Goal: Information Seeking & Learning: Learn about a topic

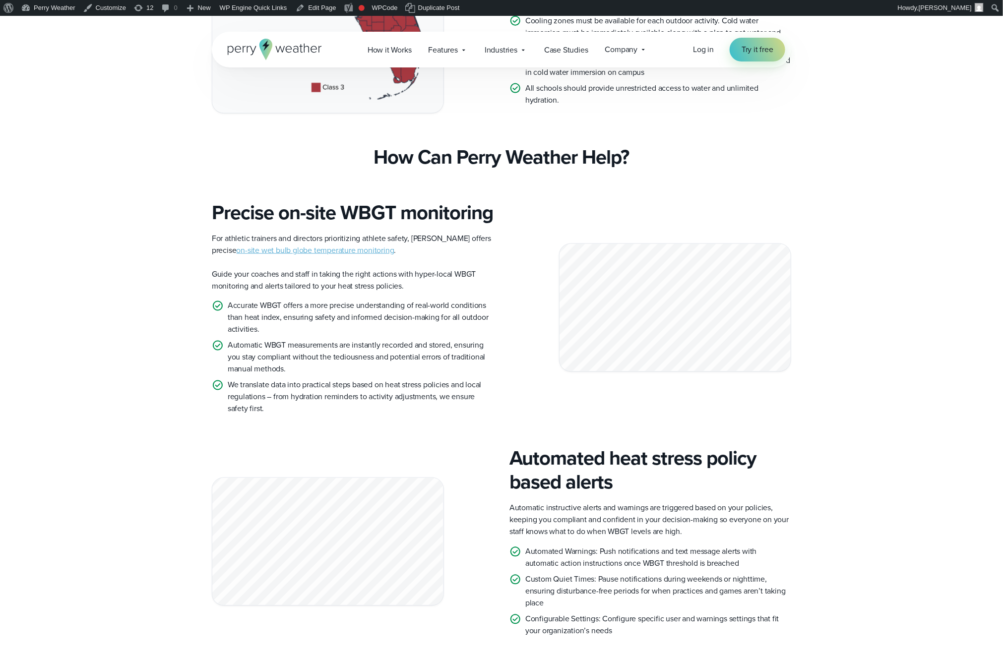
scroll to position [840, 0]
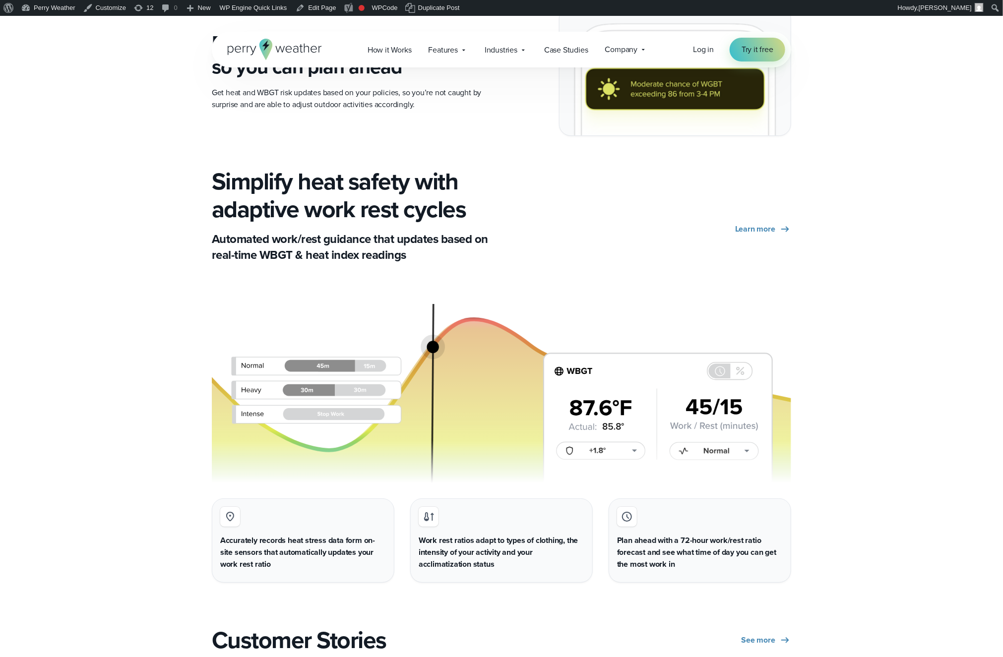
scroll to position [1712, 0]
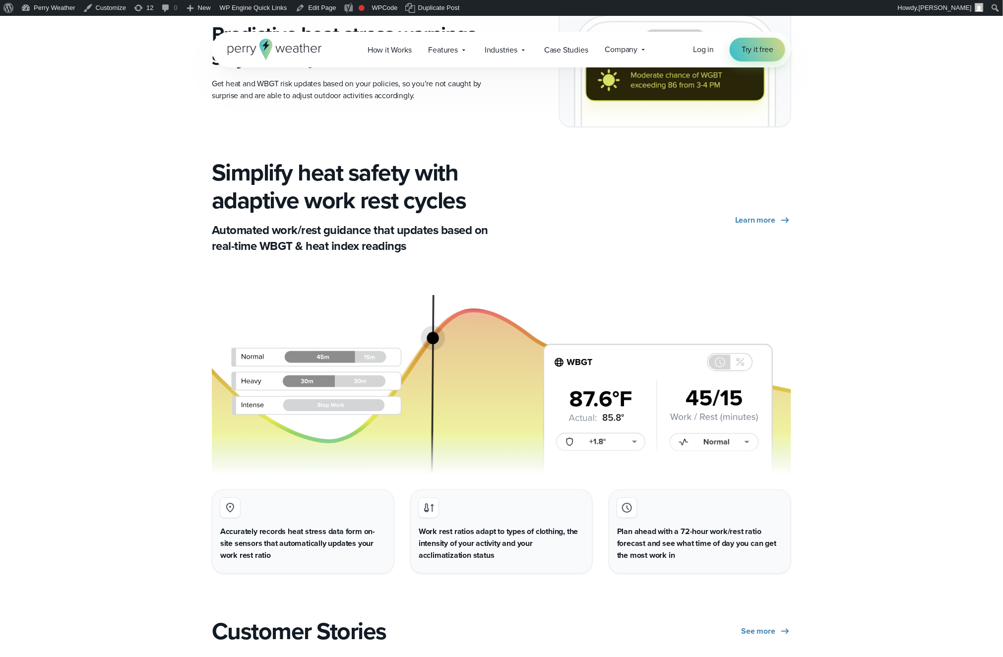
click at [487, 545] on h3 "Work rest ratios adapt to types of clothing, the intensity of your activity and…" at bounding box center [502, 544] width 166 height 36
click at [508, 547] on h3 "Work rest ratios adapt to types of clothing, the intensity of your activity and…" at bounding box center [502, 544] width 166 height 36
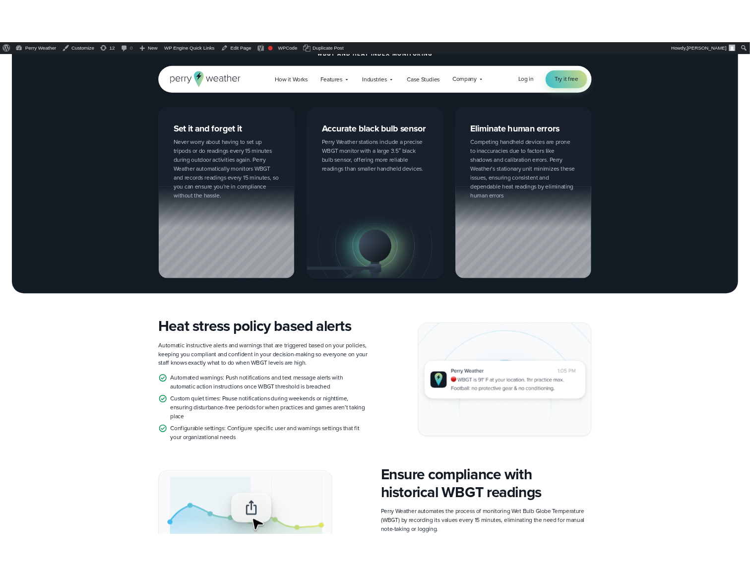
scroll to position [688, 0]
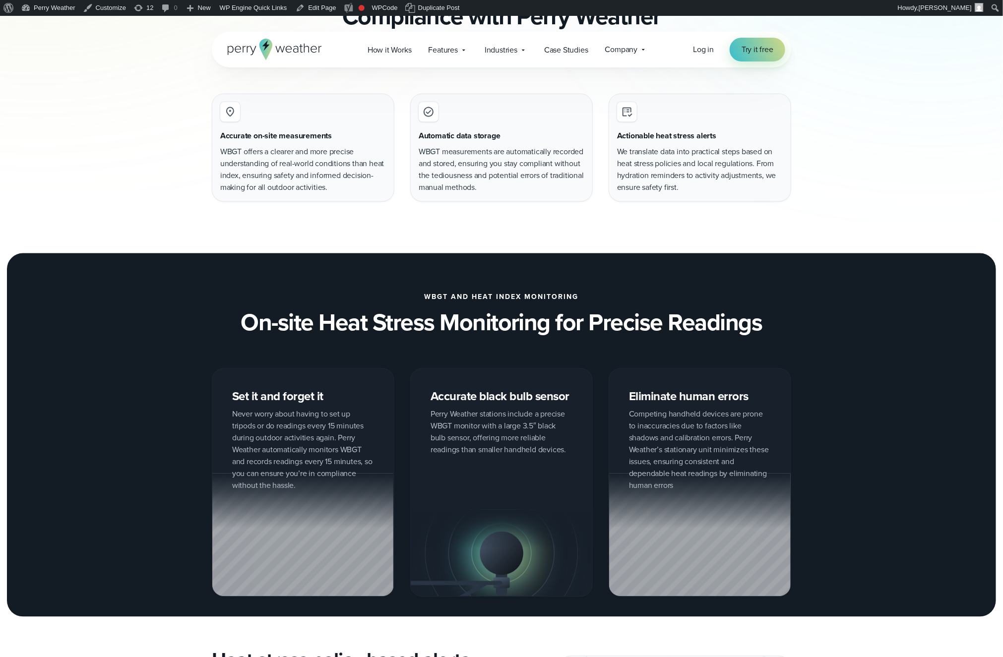
click at [493, 413] on div "Accurate black bulb sensor Perry Weather stations include a precise WBGT monito…" at bounding box center [501, 483] width 183 height 229
click at [502, 433] on div "Accurate black bulb sensor Perry Weather stations include a precise WBGT monito…" at bounding box center [501, 483] width 183 height 229
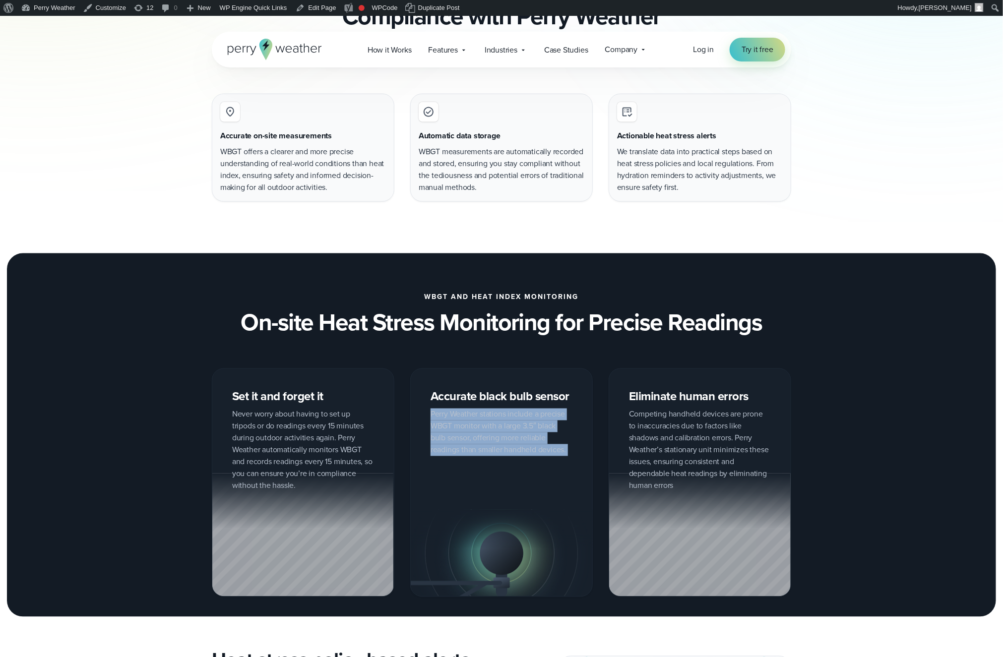
click at [502, 433] on div "Accurate black bulb sensor Perry Weather stations include a precise WBGT monito…" at bounding box center [501, 483] width 183 height 229
click at [703, 446] on div "Eliminate human errors Competing handheld devices are prone to inaccuracies due…" at bounding box center [700, 483] width 183 height 229
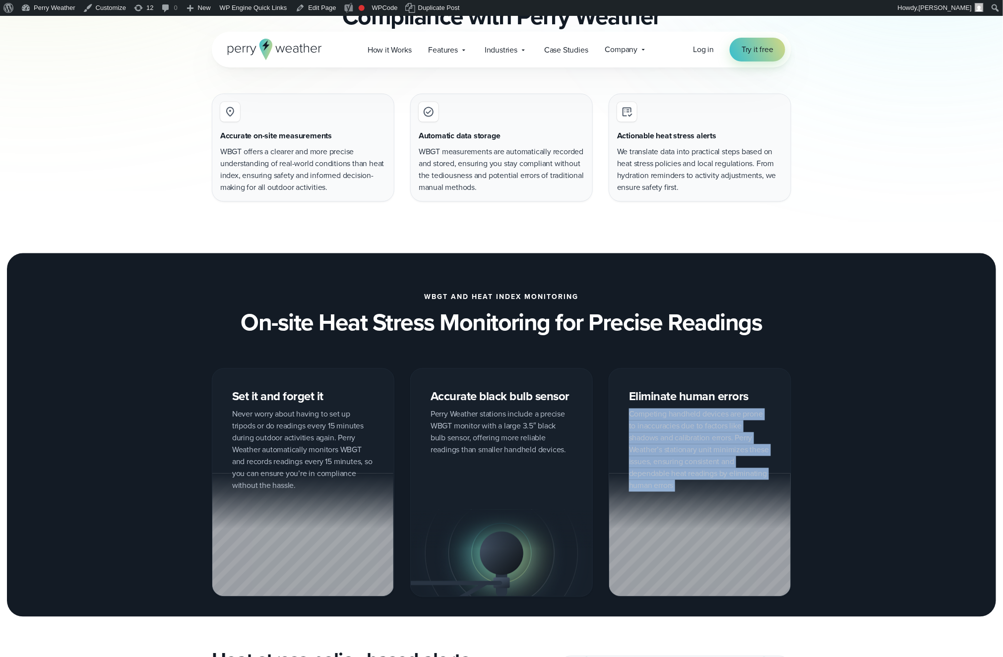
click at [703, 446] on div "Eliminate human errors Competing handheld devices are prone to inaccuracies due…" at bounding box center [700, 483] width 183 height 229
click at [703, 456] on div "Eliminate human errors Competing handheld devices are prone to inaccuracies due…" at bounding box center [700, 483] width 183 height 229
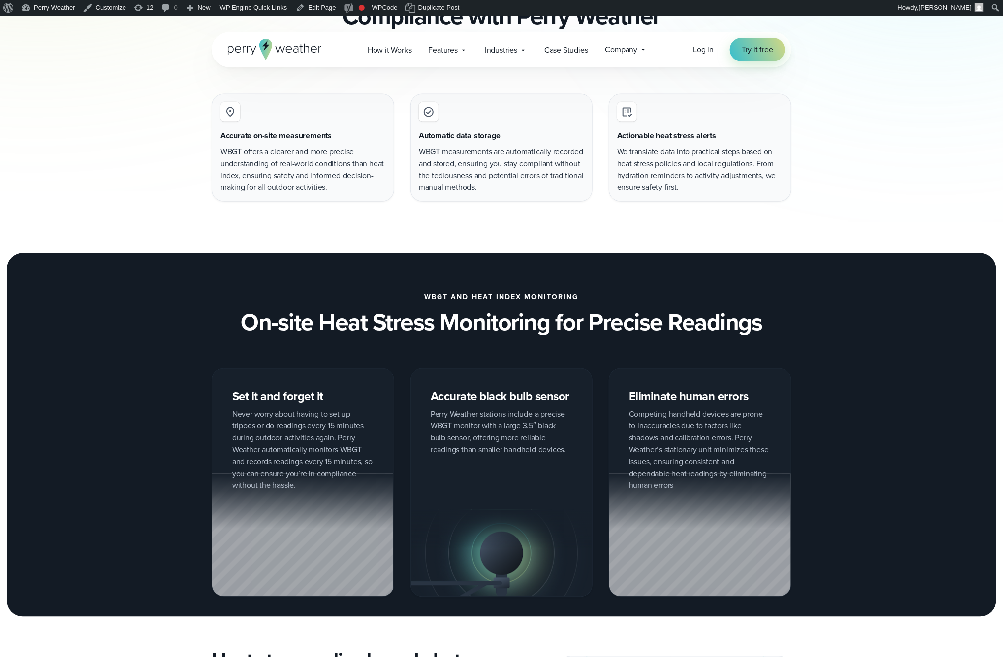
click at [321, 449] on div "Set it and forget it Never worry about having to set up tripods or do readings …" at bounding box center [303, 483] width 183 height 229
click at [321, 450] on div "Set it and forget it Never worry about having to set up tripods or do readings …" at bounding box center [303, 483] width 183 height 229
click at [350, 446] on div "Set it and forget it Never worry about having to set up tripods or do readings …" at bounding box center [303, 483] width 183 height 229
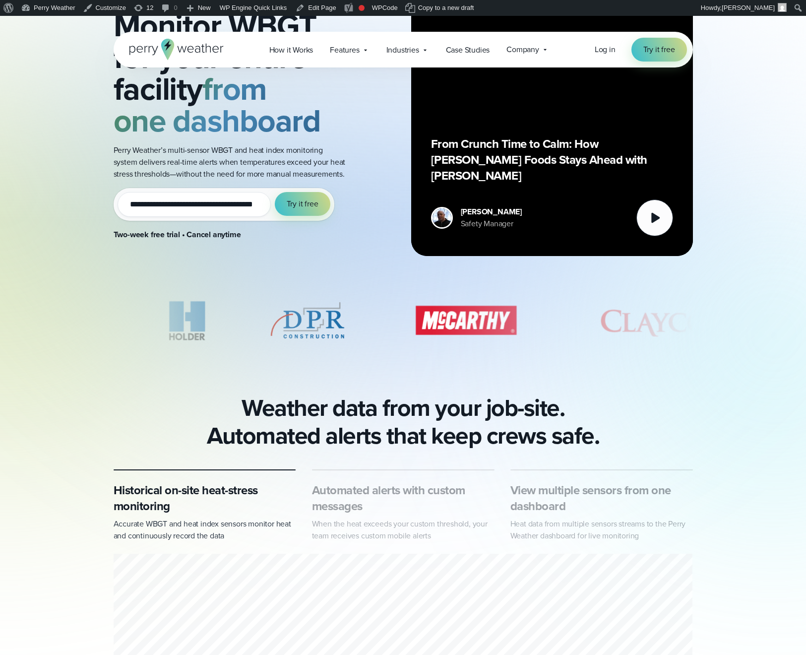
scroll to position [141, 0]
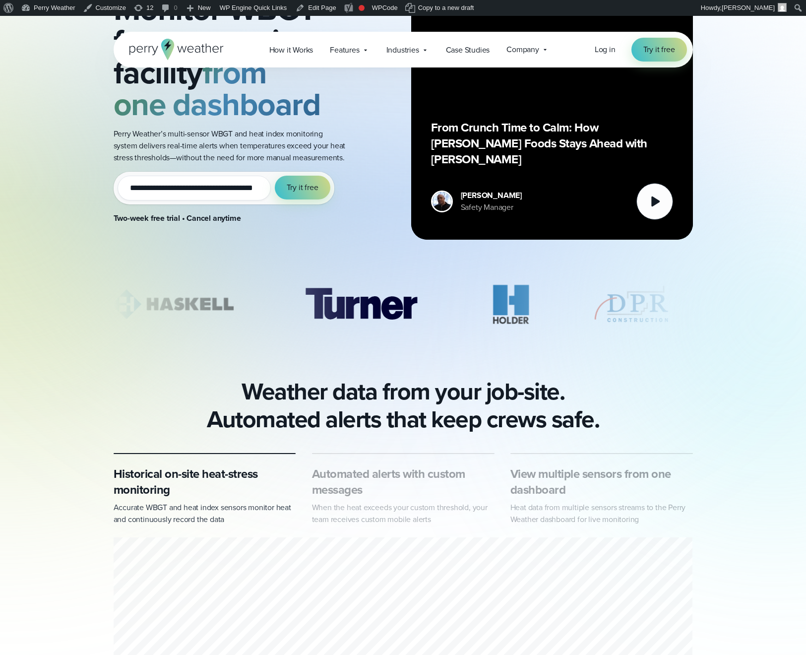
click at [577, 419] on h2 "Weather data from your job-site. Automated alerts that keep crews safe." at bounding box center [403, 406] width 393 height 56
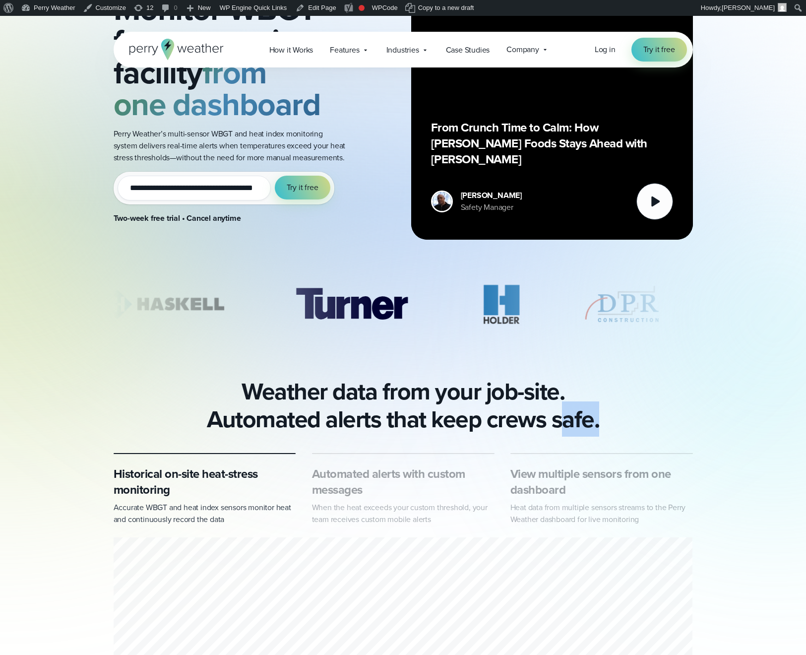
click at [577, 419] on h2 "Weather data from your job-site. Automated alerts that keep crews safe." at bounding box center [403, 406] width 393 height 56
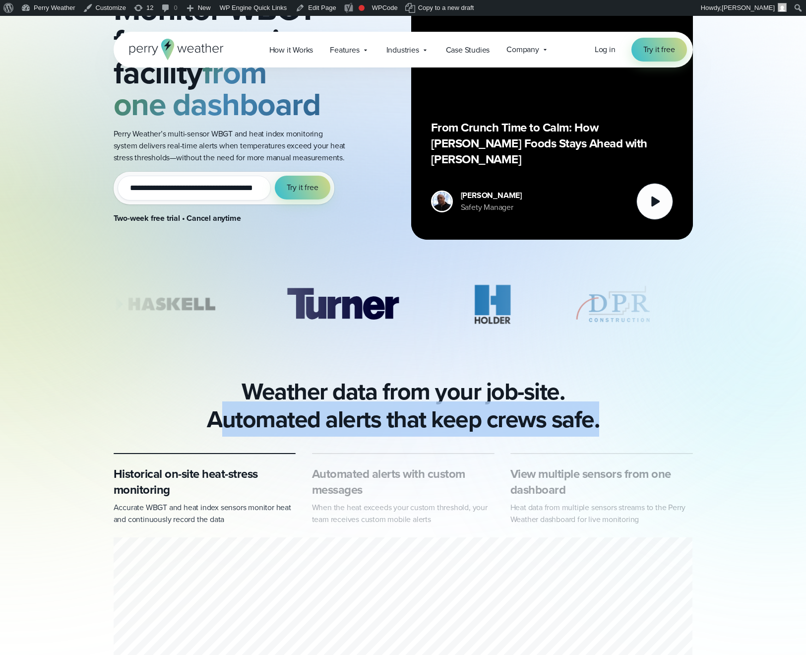
click at [577, 419] on h2 "Weather data from your job-site. Automated alerts that keep crews safe." at bounding box center [403, 406] width 393 height 56
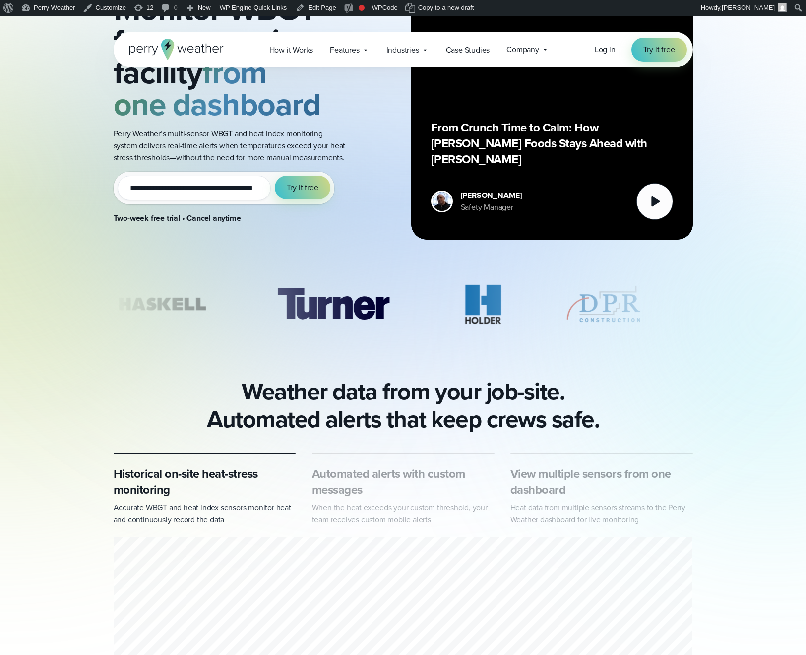
click at [688, 434] on div "**********" at bounding box center [403, 306] width 806 height 865
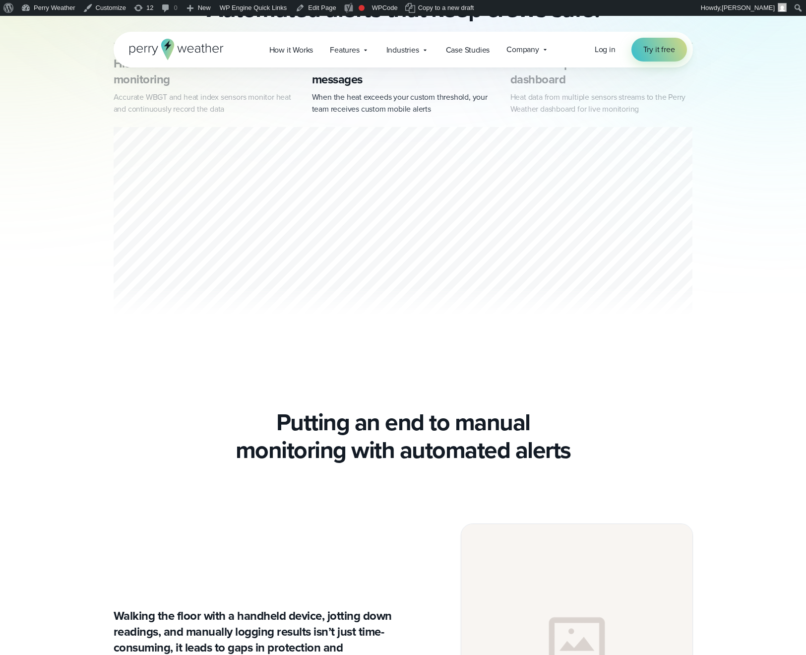
scroll to position [277, 0]
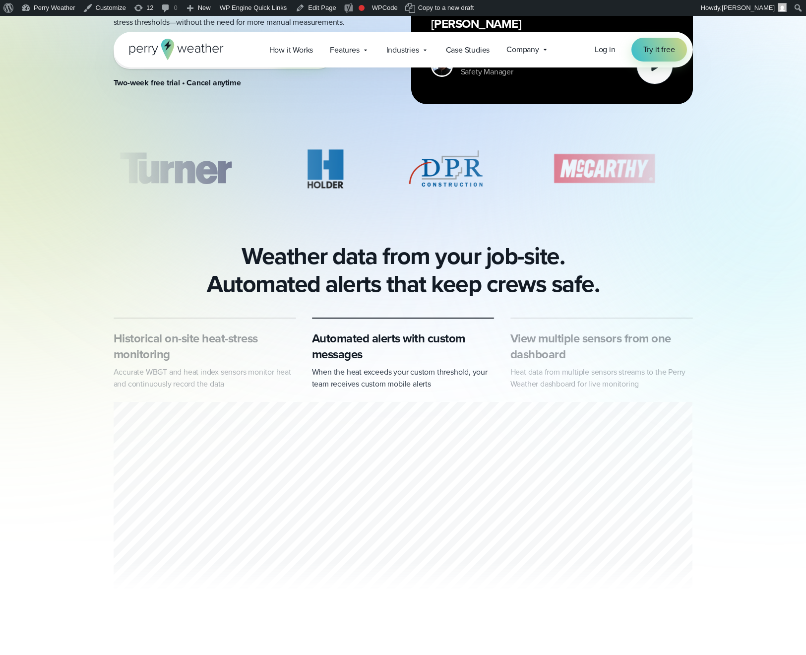
click at [632, 370] on p "Heat data from multiple sensors streams to the Perry Weather dashboard for live…" at bounding box center [602, 378] width 183 height 24
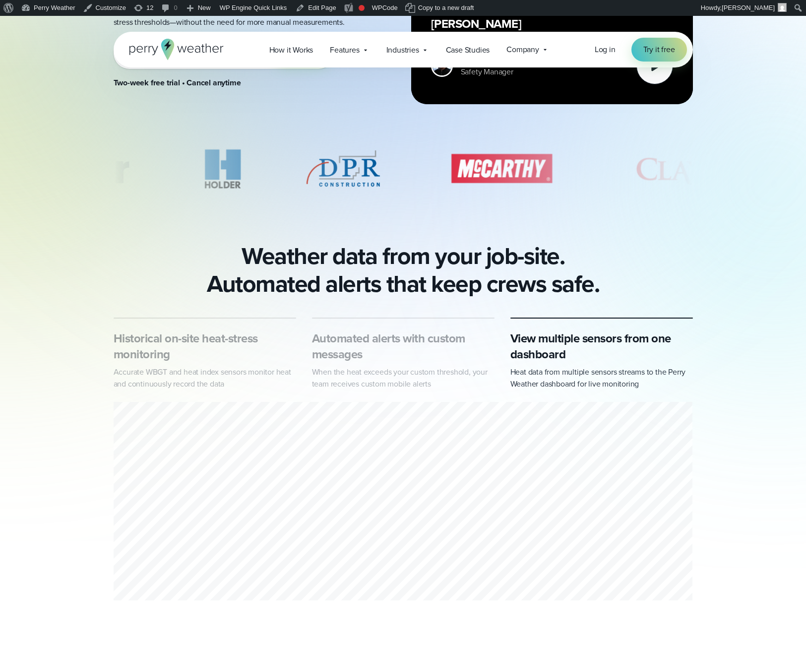
click at [193, 346] on h3 "Historical on-site heat-stress monitoring" at bounding box center [205, 346] width 183 height 32
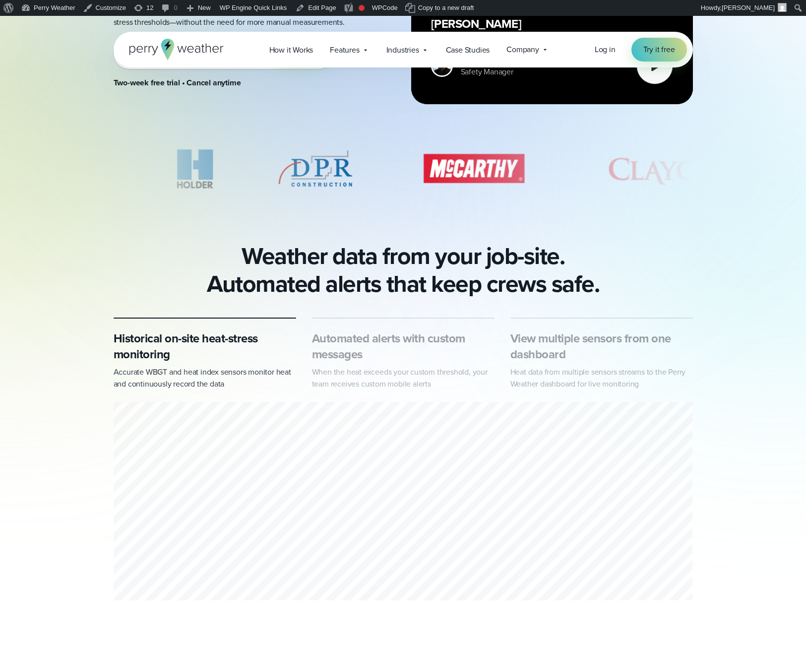
click at [378, 343] on h3 "Automated alerts with custom messages" at bounding box center [403, 346] width 183 height 32
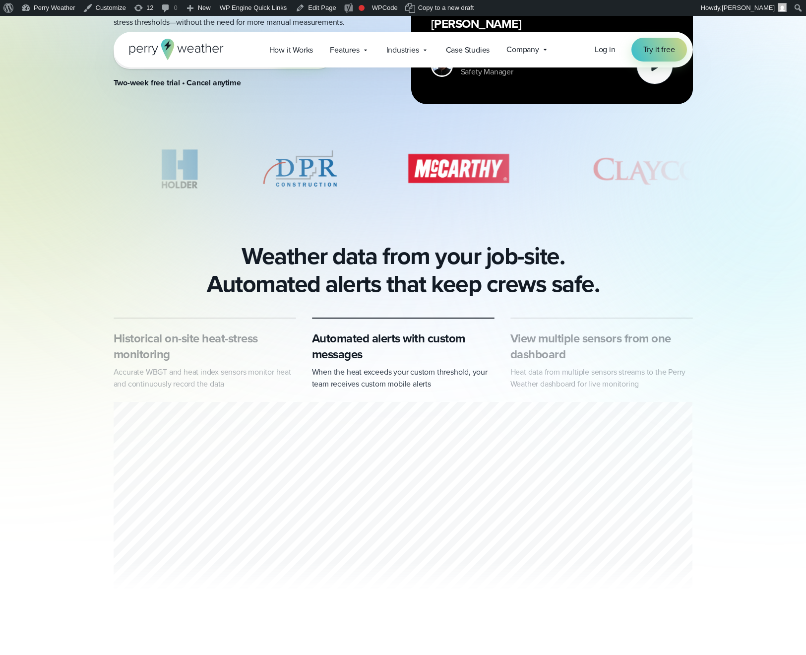
click at [622, 342] on h3 "View multiple sensors from one dashboard" at bounding box center [602, 346] width 183 height 32
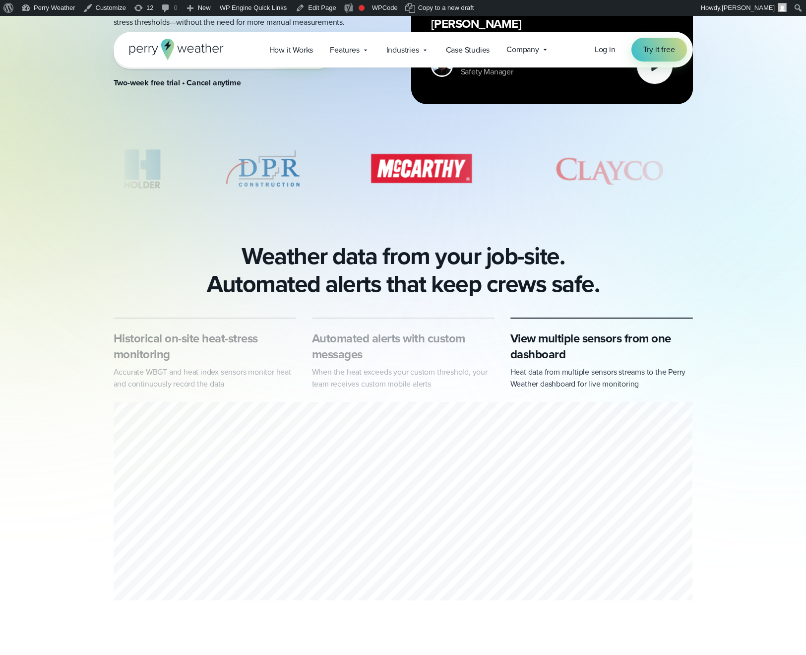
click at [187, 352] on h3 "Historical on-site heat-stress monitoring" at bounding box center [205, 346] width 183 height 32
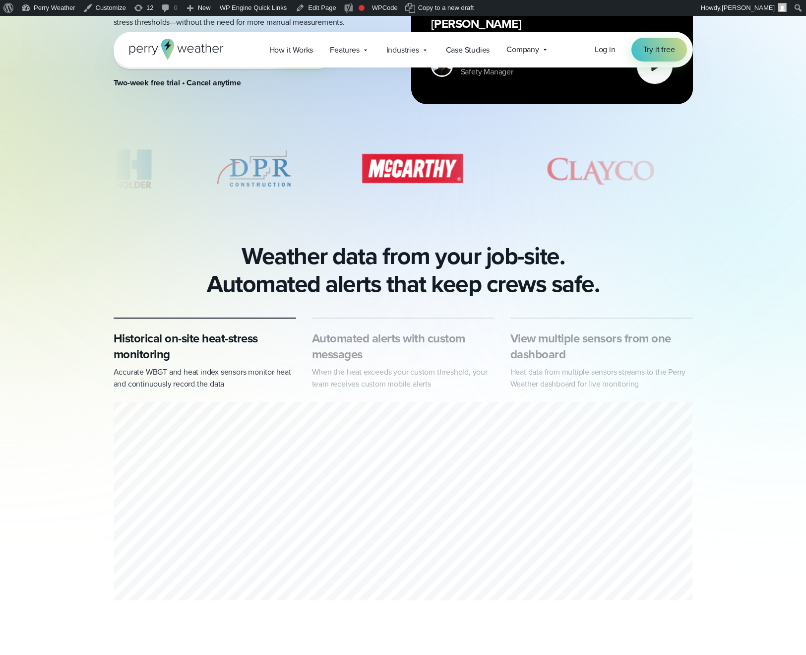
click at [382, 353] on h3 "Automated alerts with custom messages" at bounding box center [403, 346] width 183 height 32
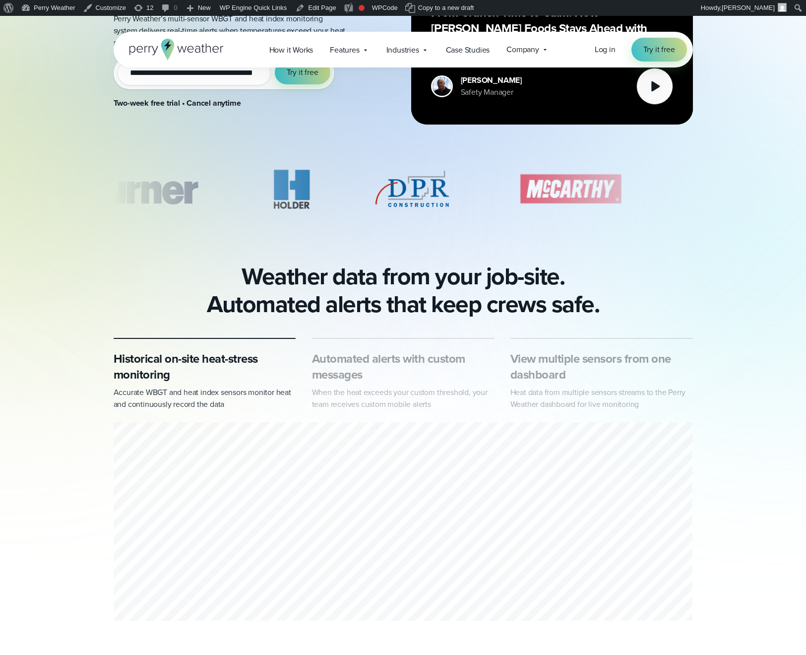
scroll to position [405, 0]
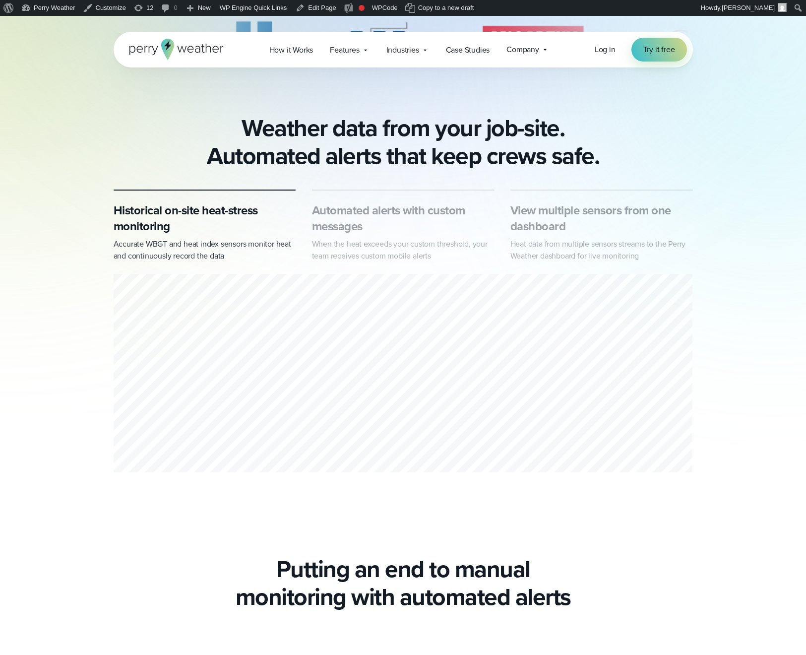
click at [388, 221] on h3 "Automated alerts with custom messages" at bounding box center [403, 218] width 183 height 32
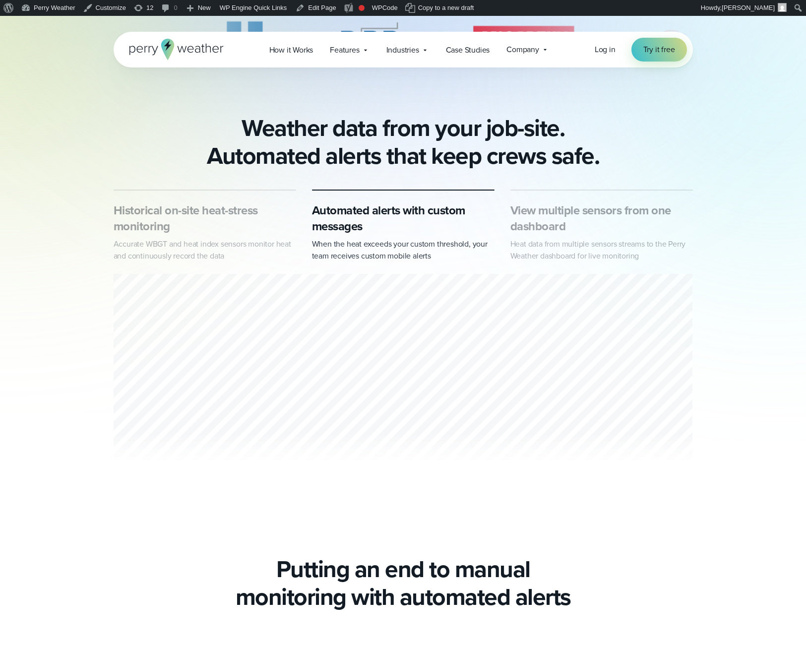
click at [635, 220] on h3 "View multiple sensors from one dashboard" at bounding box center [602, 218] width 183 height 32
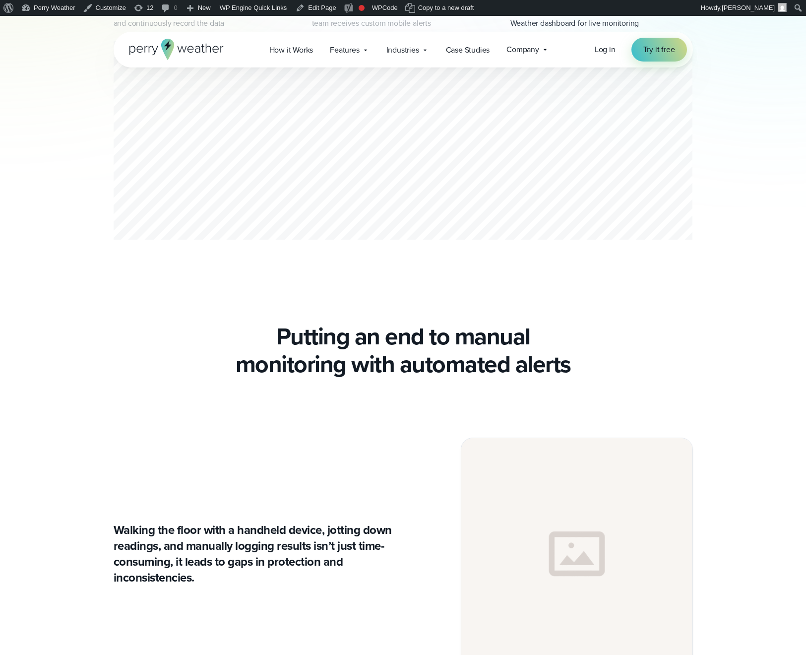
scroll to position [773, 0]
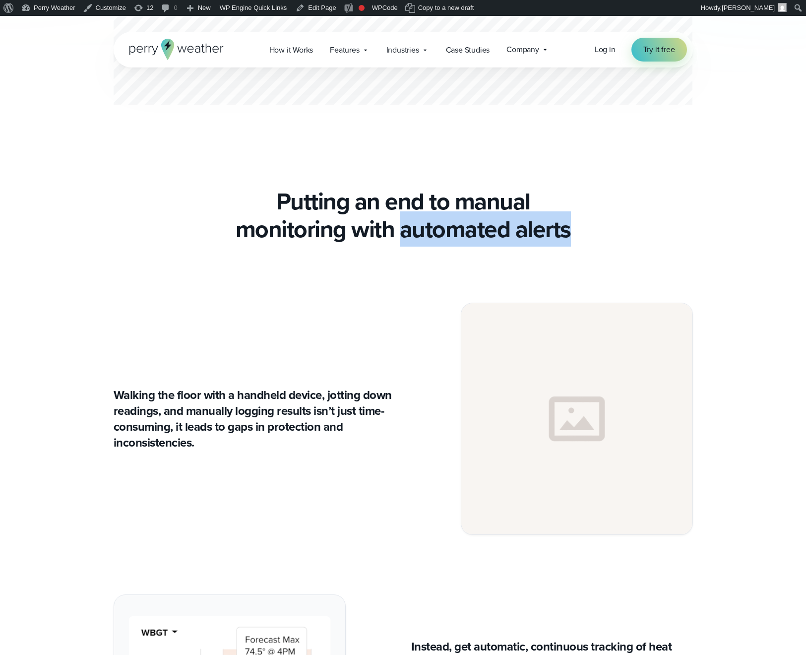
drag, startPoint x: 399, startPoint y: 235, endPoint x: 656, endPoint y: 240, distance: 257.1
click at [656, 240] on h2 "Putting an end to manual monitoring with automated alerts" at bounding box center [404, 216] width 580 height 56
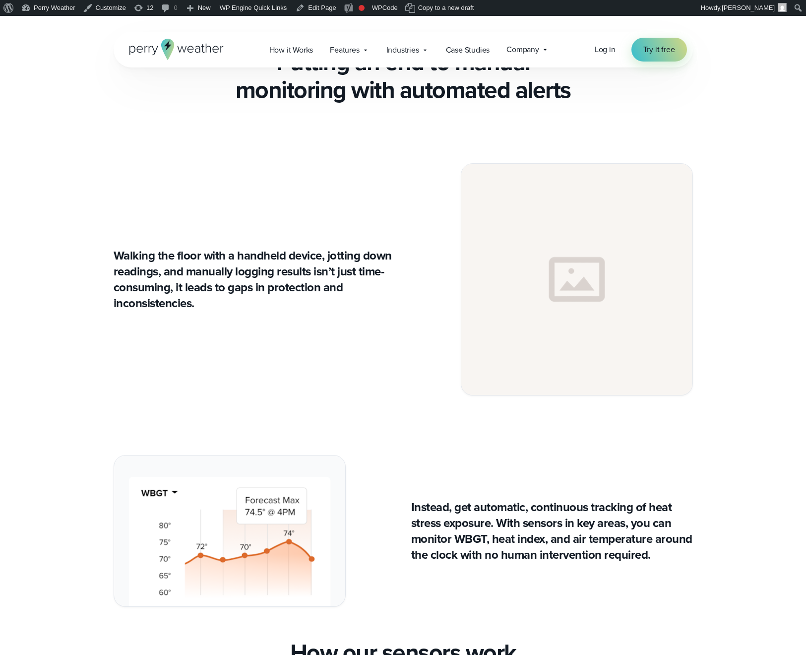
scroll to position [982, 0]
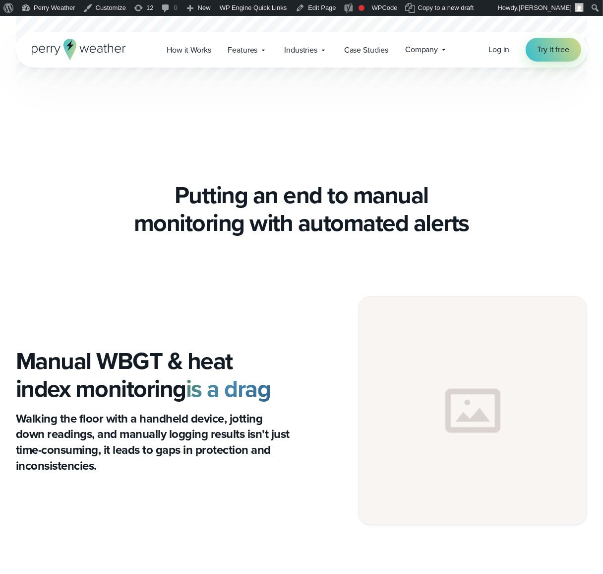
scroll to position [944, 0]
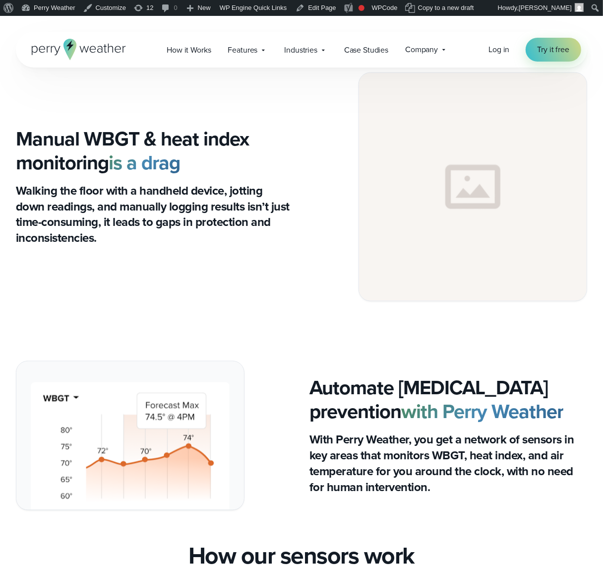
scroll to position [1077, 0]
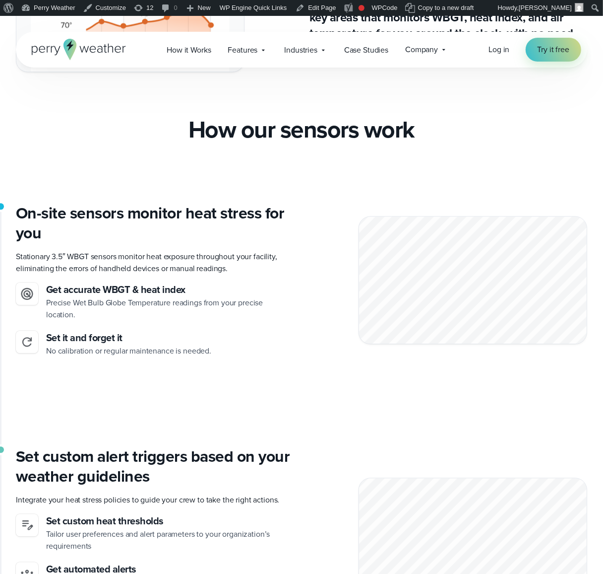
scroll to position [1329, 0]
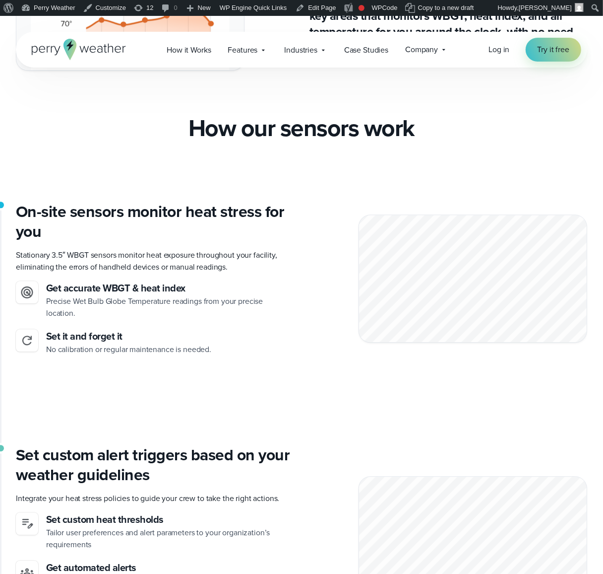
click at [118, 285] on h6 "Get accurate WBGT & heat index" at bounding box center [170, 288] width 248 height 14
click at [211, 321] on ul "Get accurate WBGT & heat index Precise Wet Bulb Globe Temperature readings from…" at bounding box center [155, 318] width 278 height 74
click at [112, 341] on h3 "Set it and forget it" at bounding box center [128, 336] width 165 height 14
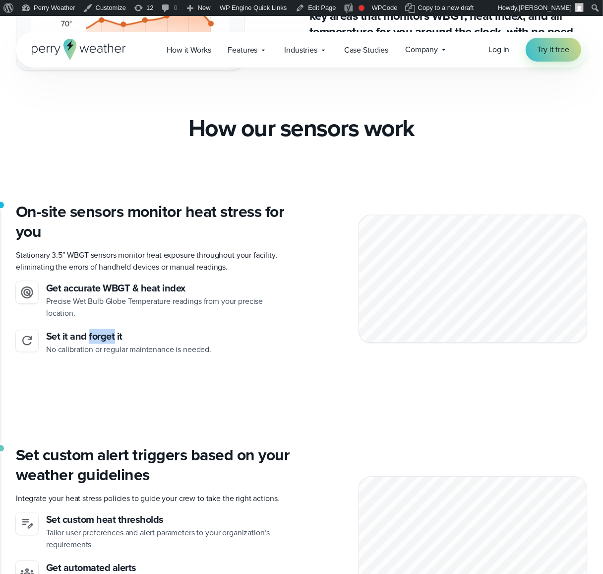
click at [112, 341] on h3 "Set it and forget it" at bounding box center [128, 336] width 165 height 14
click at [172, 360] on div "On-site sensors monitor heat stress for you Stationary 3.5″ WBGT sensors monito…" at bounding box center [302, 322] width 572 height 243
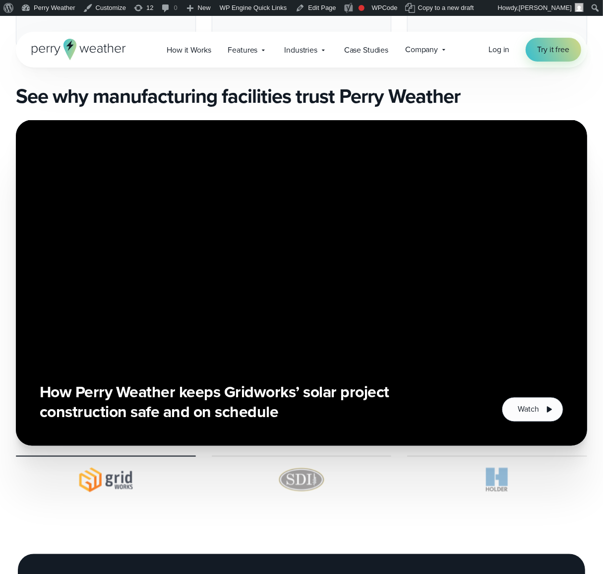
scroll to position [3295, 0]
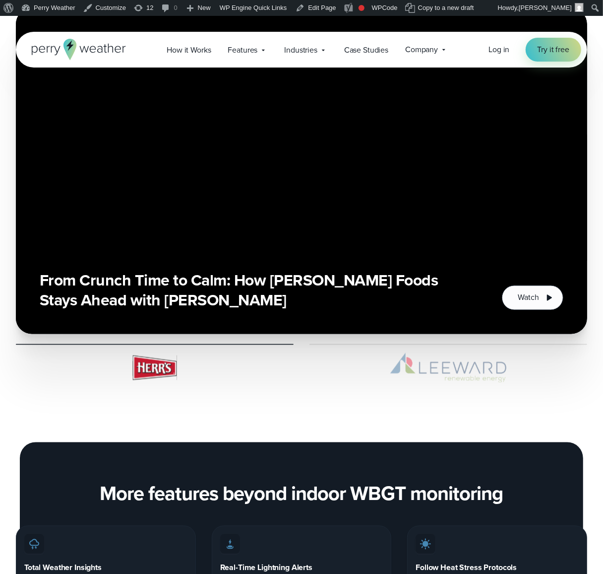
scroll to position [3425, 0]
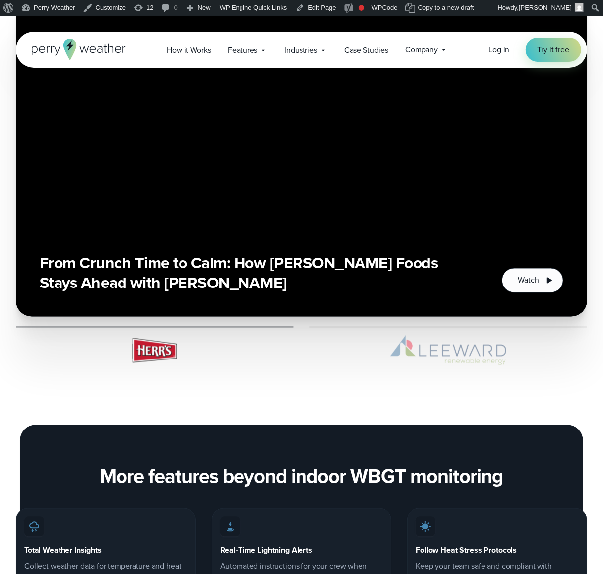
click at [428, 356] on img at bounding box center [449, 350] width 278 height 30
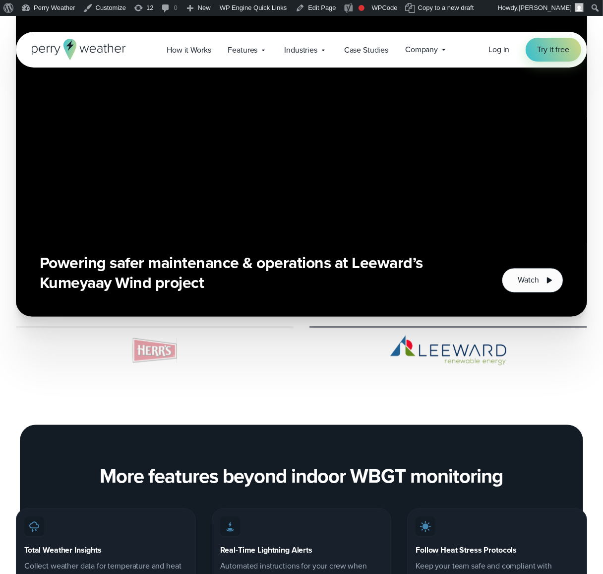
click at [143, 346] on img at bounding box center [155, 350] width 278 height 30
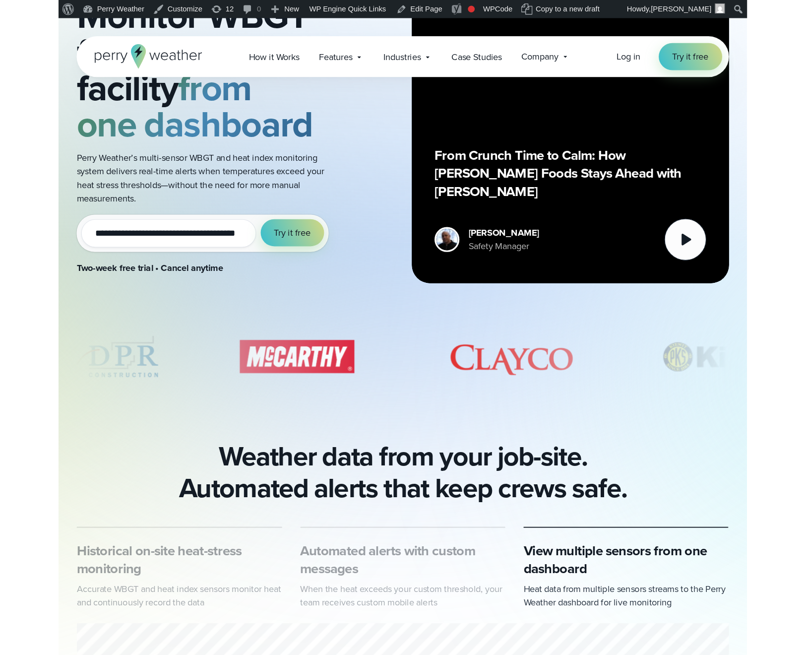
scroll to position [0, 0]
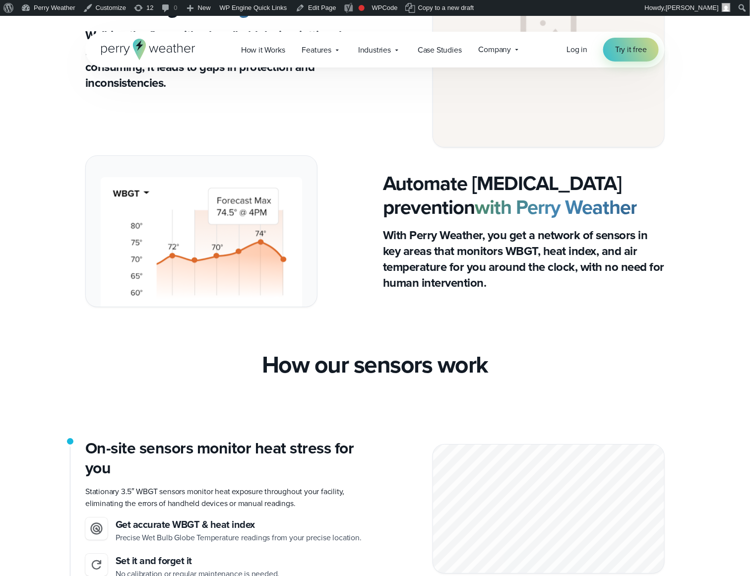
scroll to position [1248, 0]
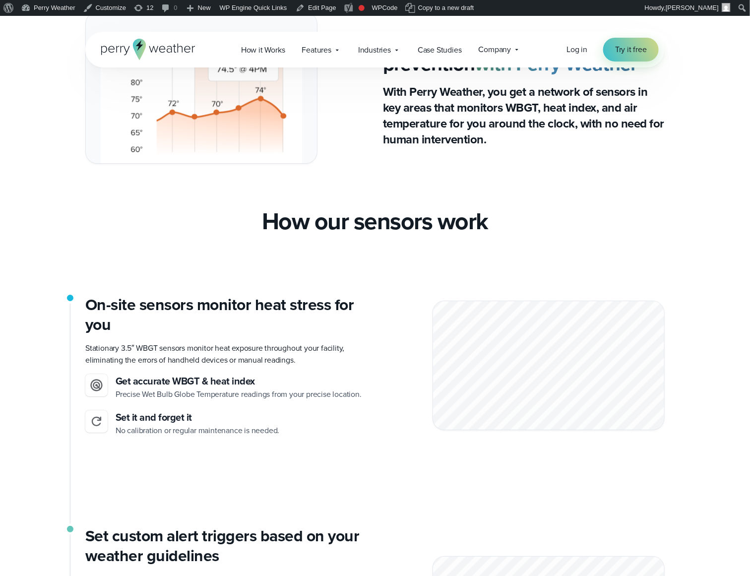
click at [387, 231] on h2 "How our sensors work" at bounding box center [375, 221] width 226 height 28
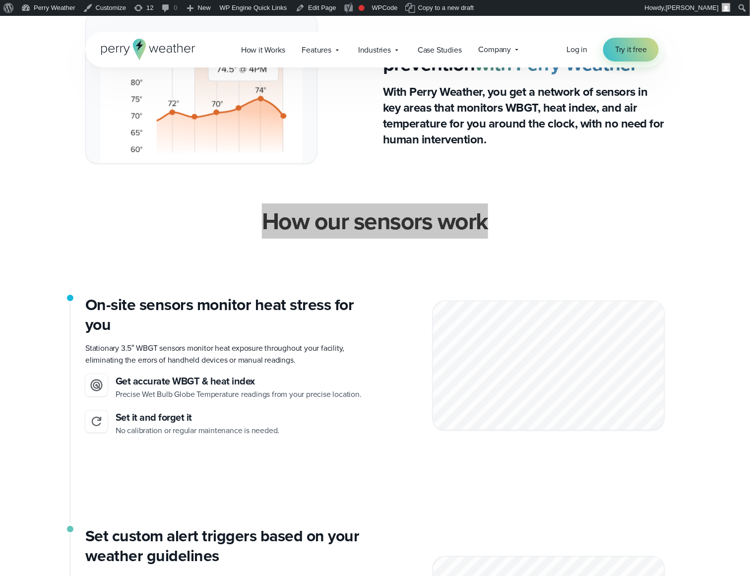
click at [387, 231] on h2 "How our sensors work" at bounding box center [375, 221] width 226 height 28
click at [392, 218] on h2 "How our sensors work" at bounding box center [375, 221] width 226 height 28
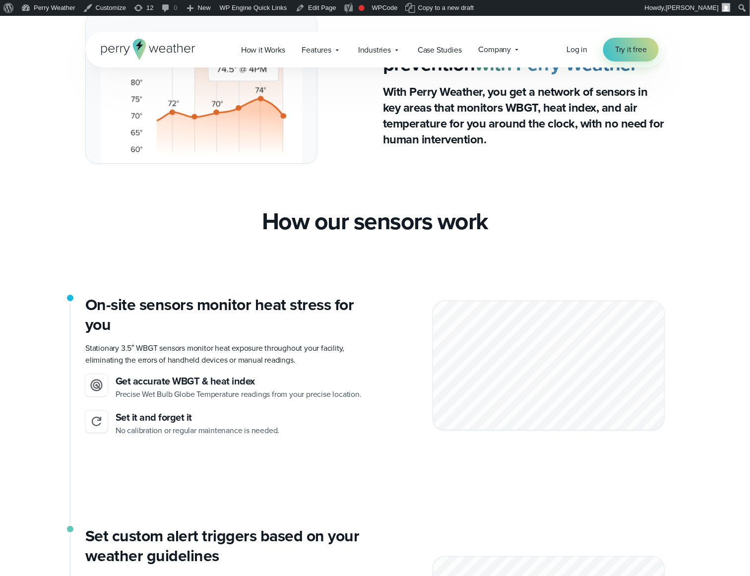
click at [392, 218] on h2 "How our sensors work" at bounding box center [375, 221] width 226 height 28
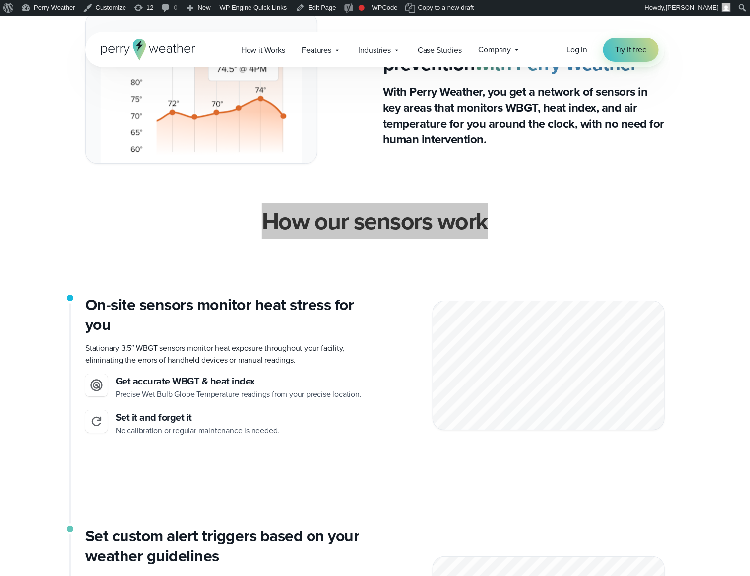
click at [392, 218] on h2 "How our sensors work" at bounding box center [375, 221] width 226 height 28
click at [402, 235] on h2 "How our sensors work" at bounding box center [375, 221] width 226 height 28
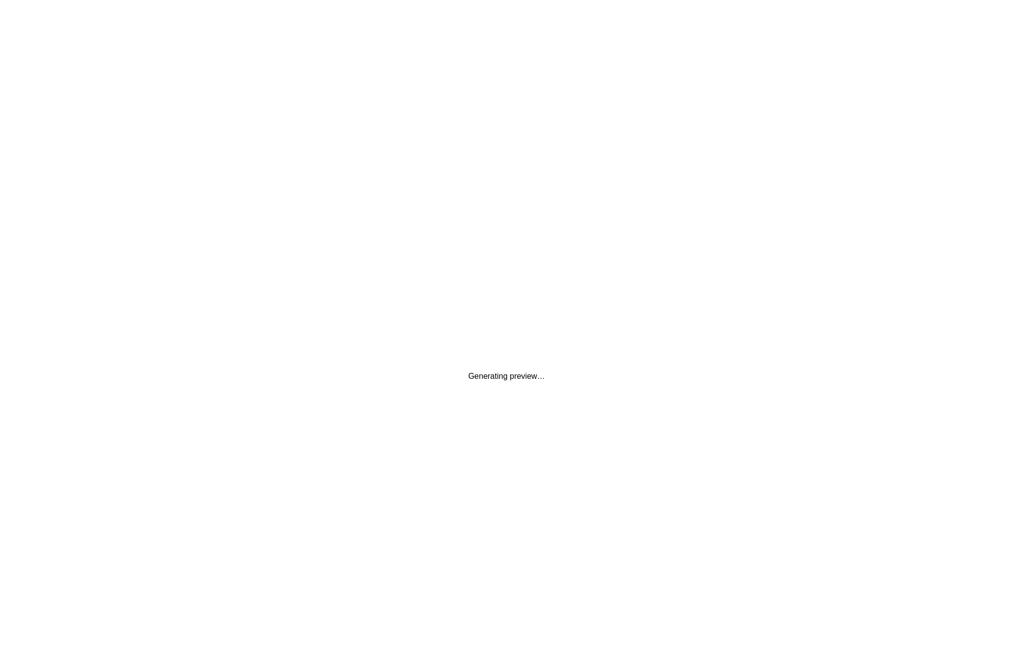
scroll to position [0, 0]
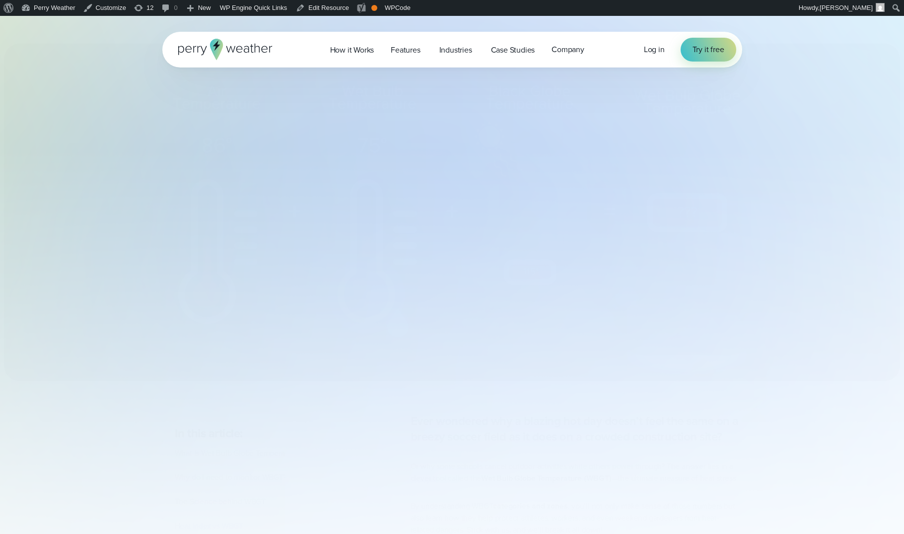
select select "***"
type input "*******"
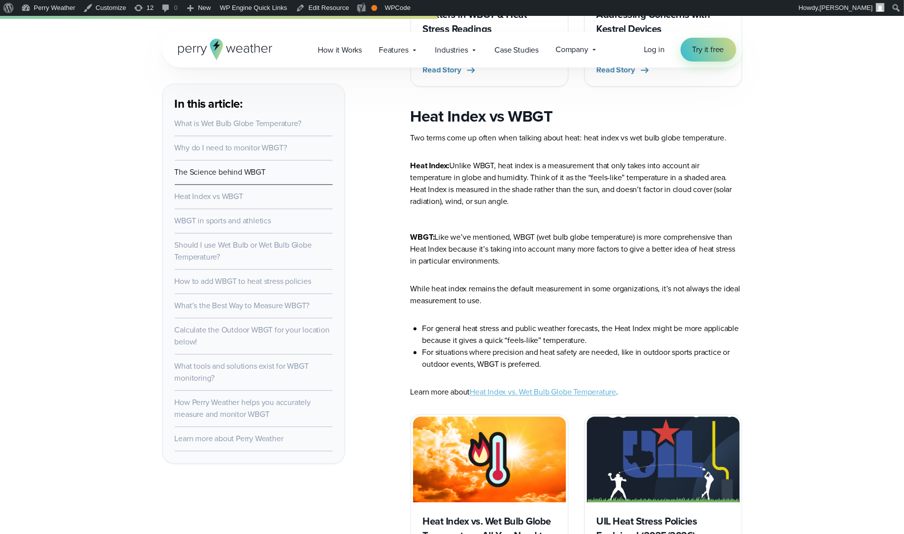
scroll to position [1872, 0]
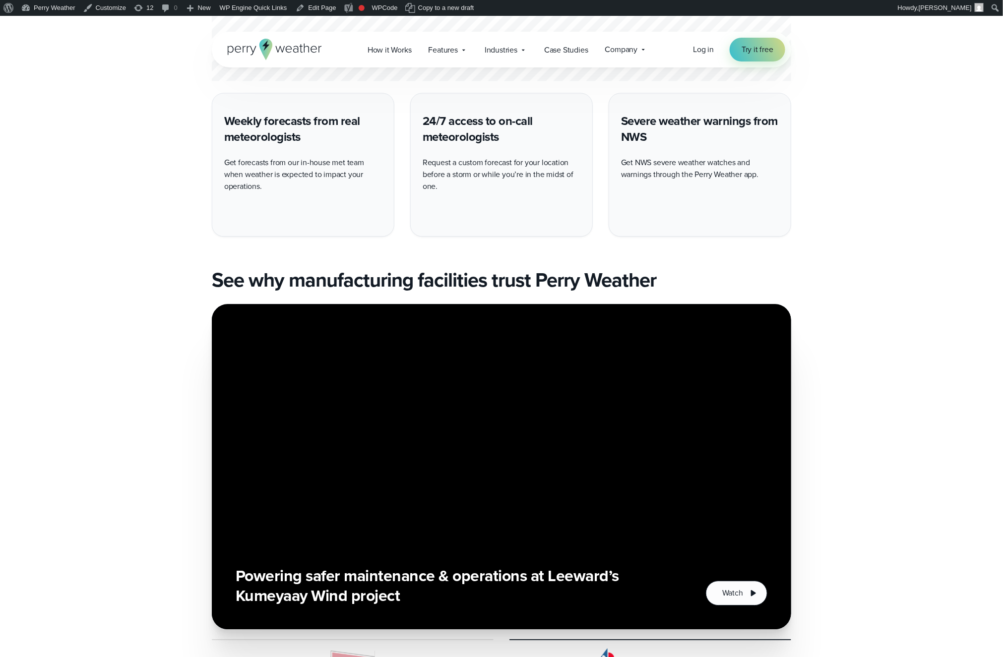
scroll to position [3216, 0]
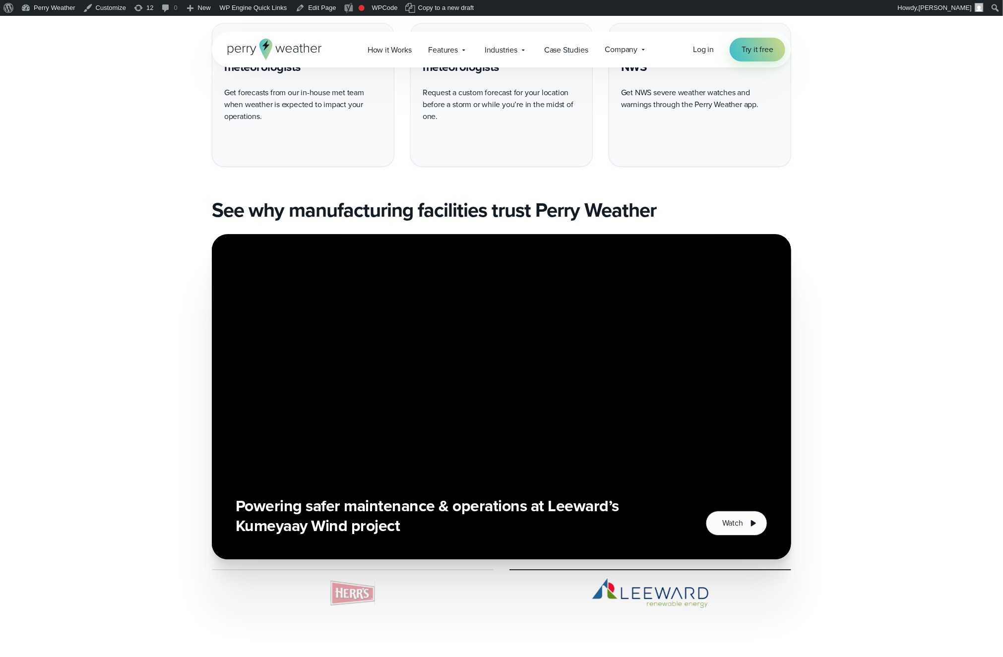
click at [363, 594] on img at bounding box center [353, 594] width 282 height 30
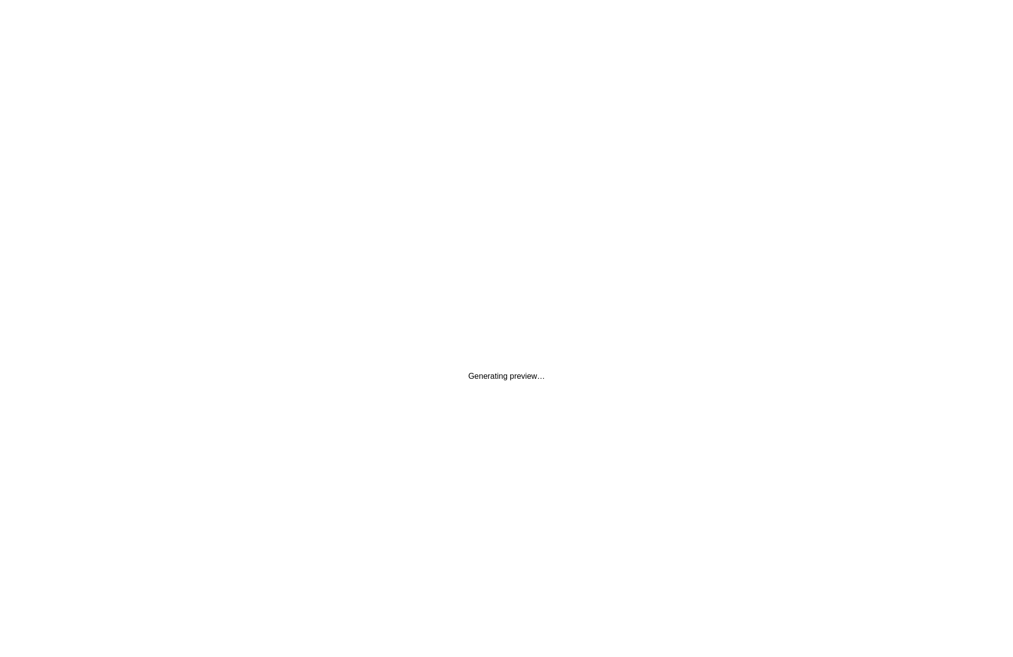
scroll to position [0, 0]
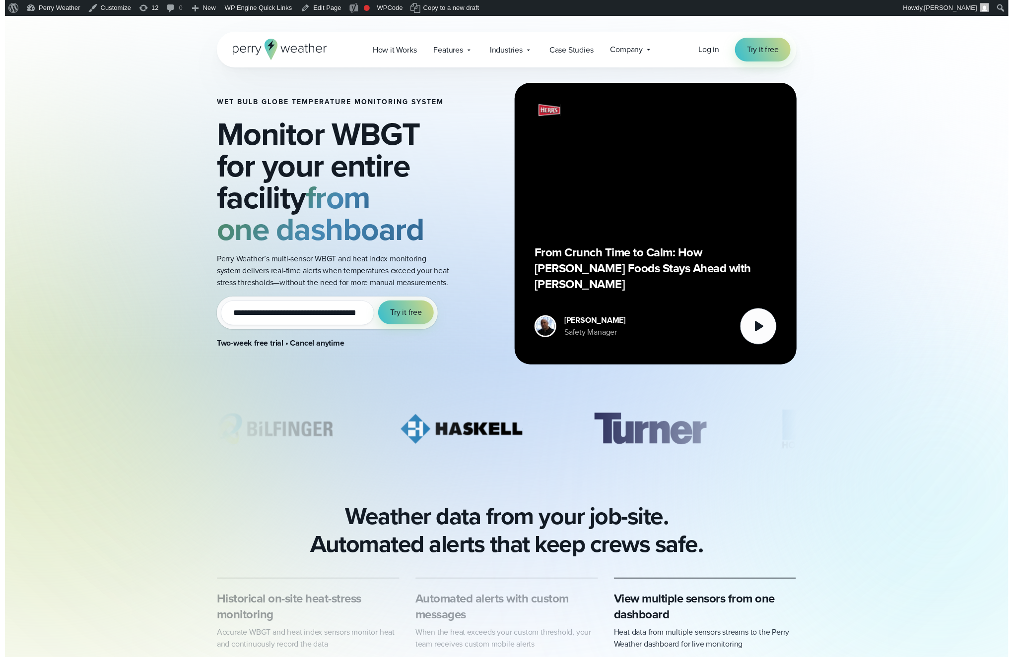
scroll to position [16, 0]
